Goal: Task Accomplishment & Management: Manage account settings

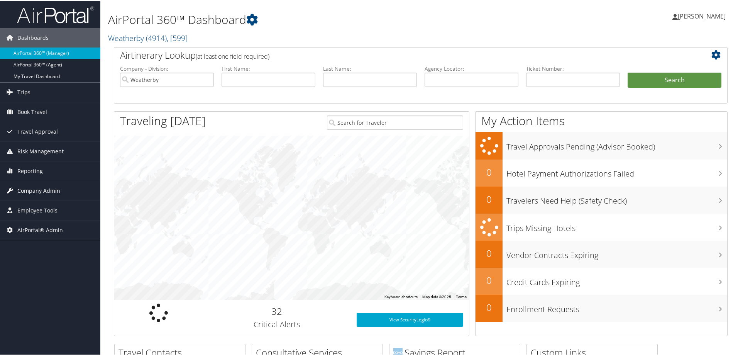
click at [37, 187] on span "Company Admin" at bounding box center [38, 189] width 43 height 19
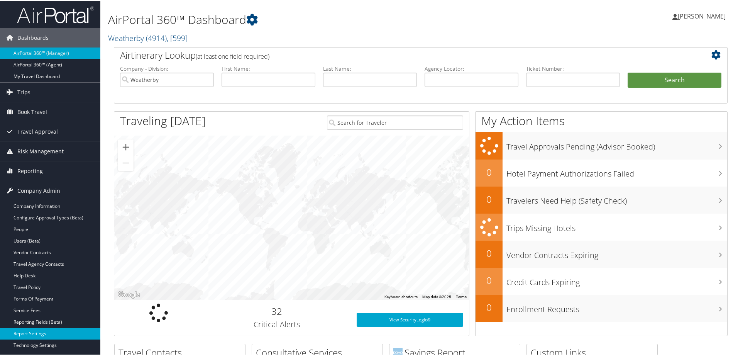
click at [46, 328] on link "Report Settings" at bounding box center [50, 333] width 100 height 12
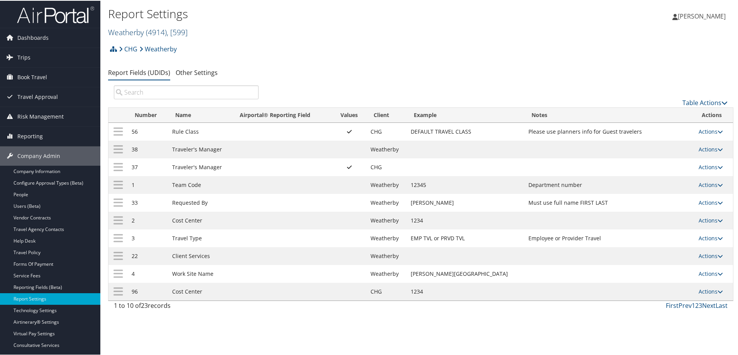
click at [157, 31] on span "( 4914 )" at bounding box center [156, 31] width 21 height 10
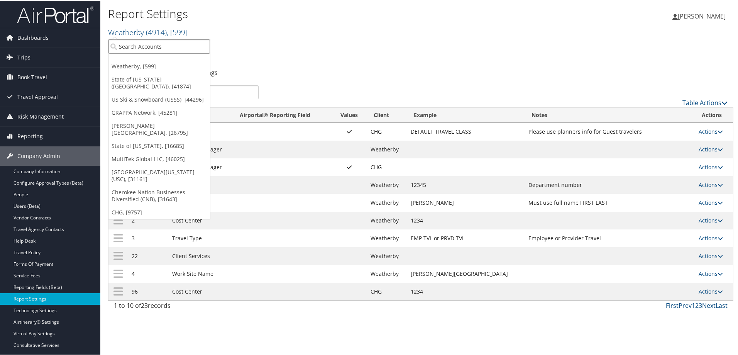
click at [153, 46] on input "search" at bounding box center [159, 46] width 102 height 14
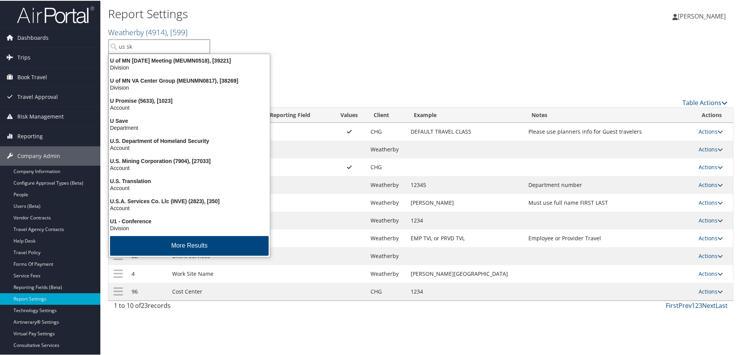
type input "us ski"
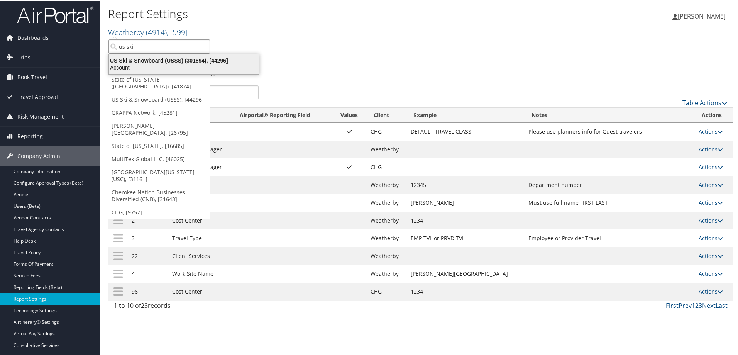
click at [151, 65] on div "Account" at bounding box center [183, 66] width 159 height 7
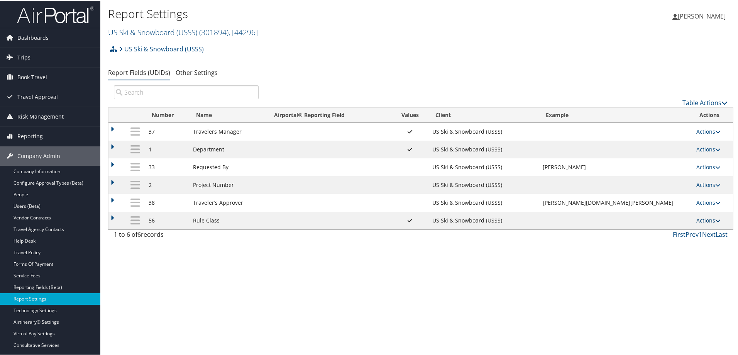
click at [703, 221] on link "Actions" at bounding box center [708, 219] width 24 height 7
click at [690, 235] on link "Update Report Field Values" at bounding box center [671, 231] width 83 height 13
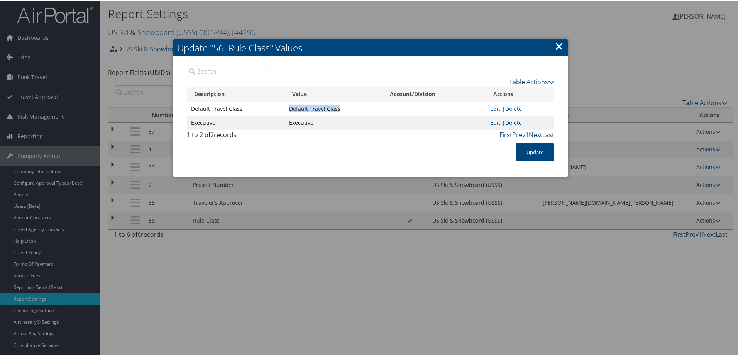
drag, startPoint x: 287, startPoint y: 109, endPoint x: 339, endPoint y: 110, distance: 51.8
click at [339, 110] on td "Default Travel Class" at bounding box center [334, 108] width 98 height 14
copy td "Default Travel Class"
click at [556, 47] on link "×" at bounding box center [559, 44] width 9 height 15
